Goal: Book appointment/travel/reservation

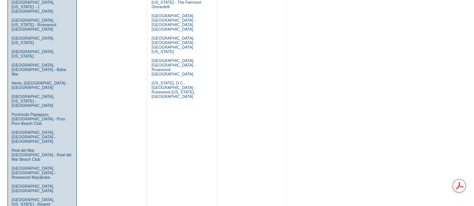
scroll to position [499, 0]
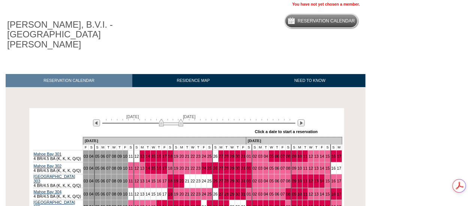
scroll to position [54, 0]
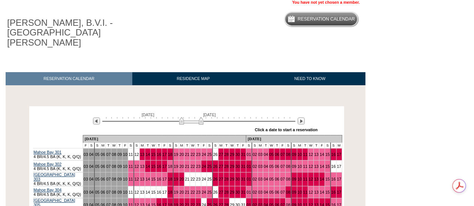
drag, startPoint x: 169, startPoint y: 113, endPoint x: 190, endPoint y: 115, distance: 21.1
click at [190, 117] on img at bounding box center [191, 120] width 24 height 7
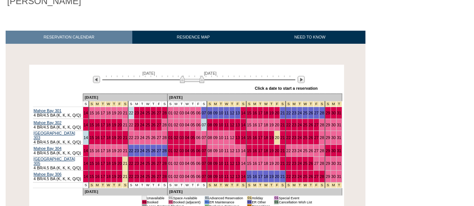
scroll to position [110, 0]
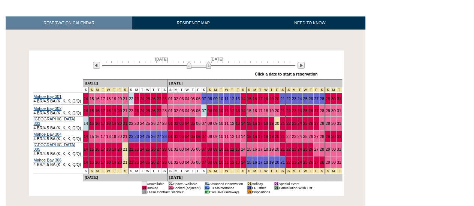
drag, startPoint x: 190, startPoint y: 56, endPoint x: 198, endPoint y: 56, distance: 7.9
click at [198, 61] on img at bounding box center [198, 64] width 24 height 7
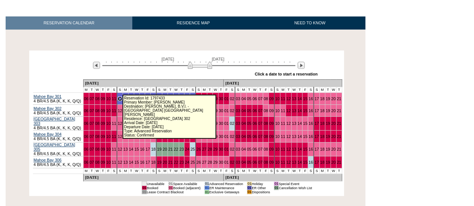
click at [119, 97] on link "12" at bounding box center [120, 99] width 4 height 4
